Goal: Information Seeking & Learning: Learn about a topic

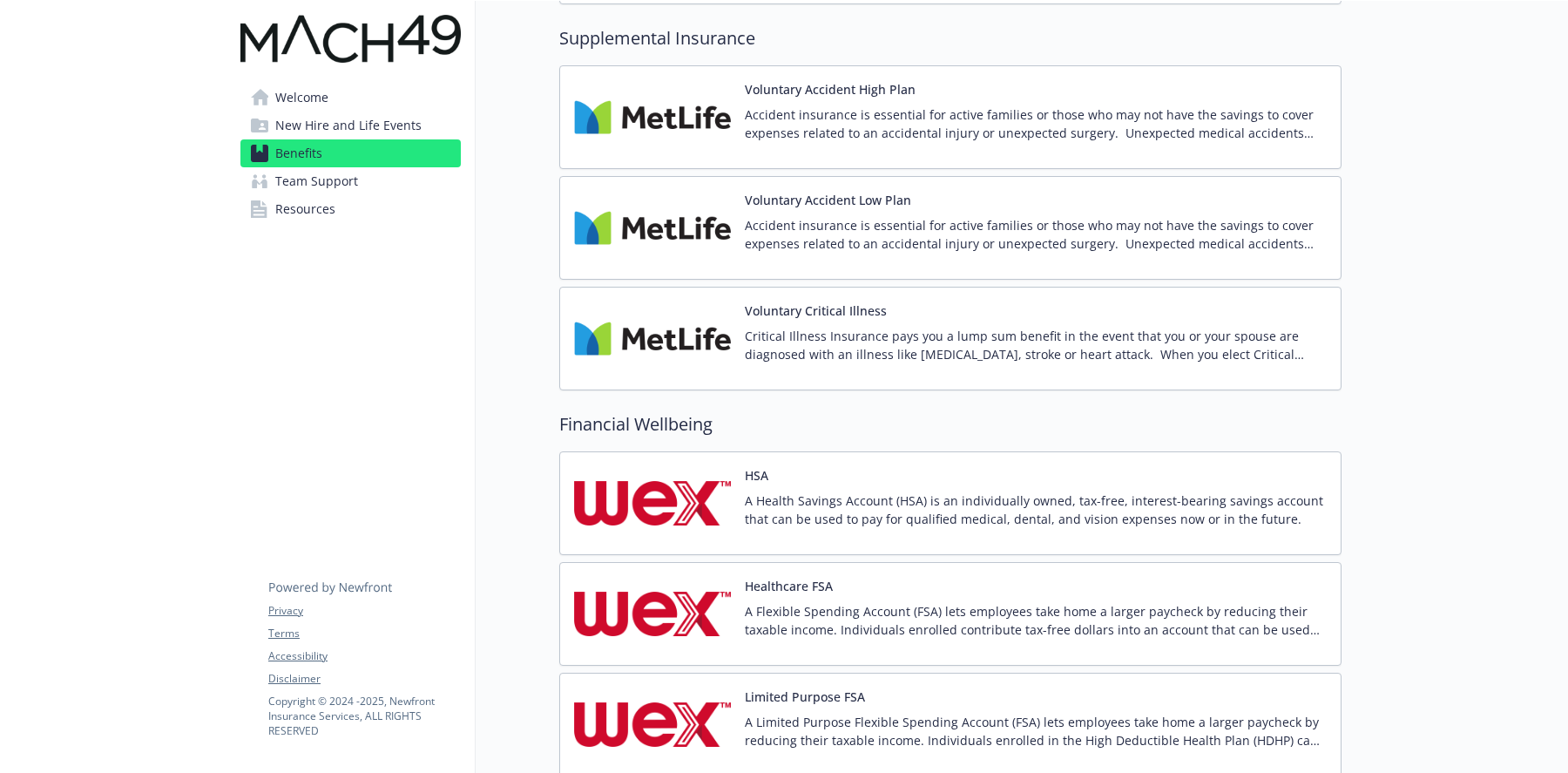
scroll to position [1377, 0]
